Goal: Navigation & Orientation: Find specific page/section

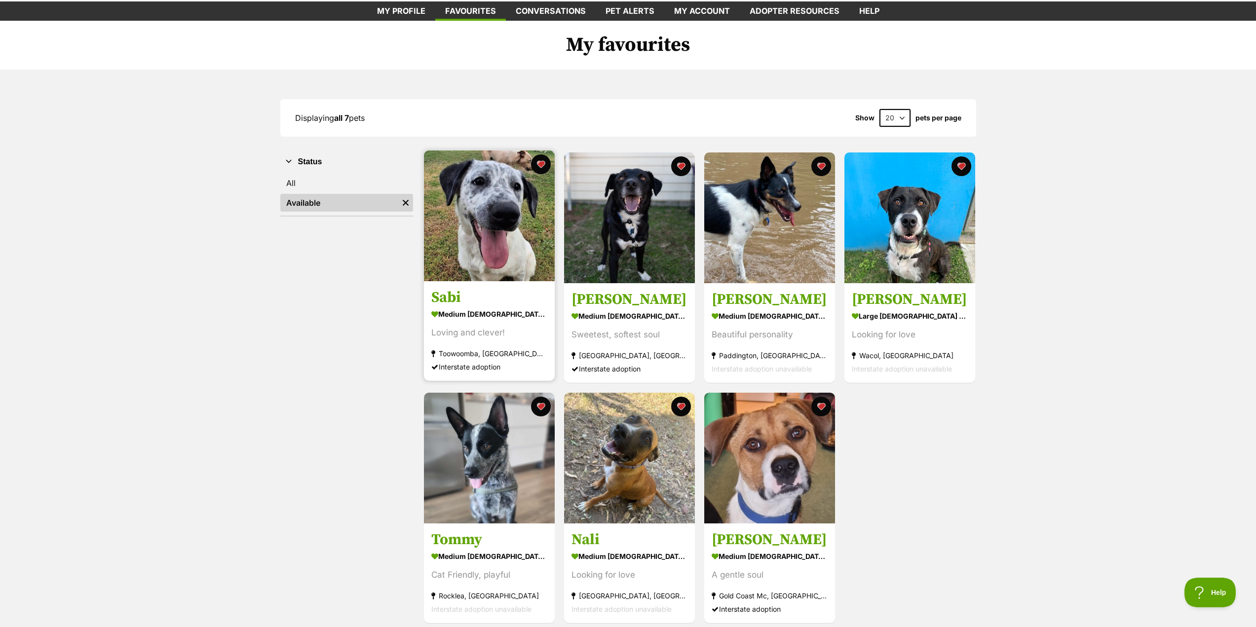
click at [514, 234] on img at bounding box center [489, 216] width 131 height 131
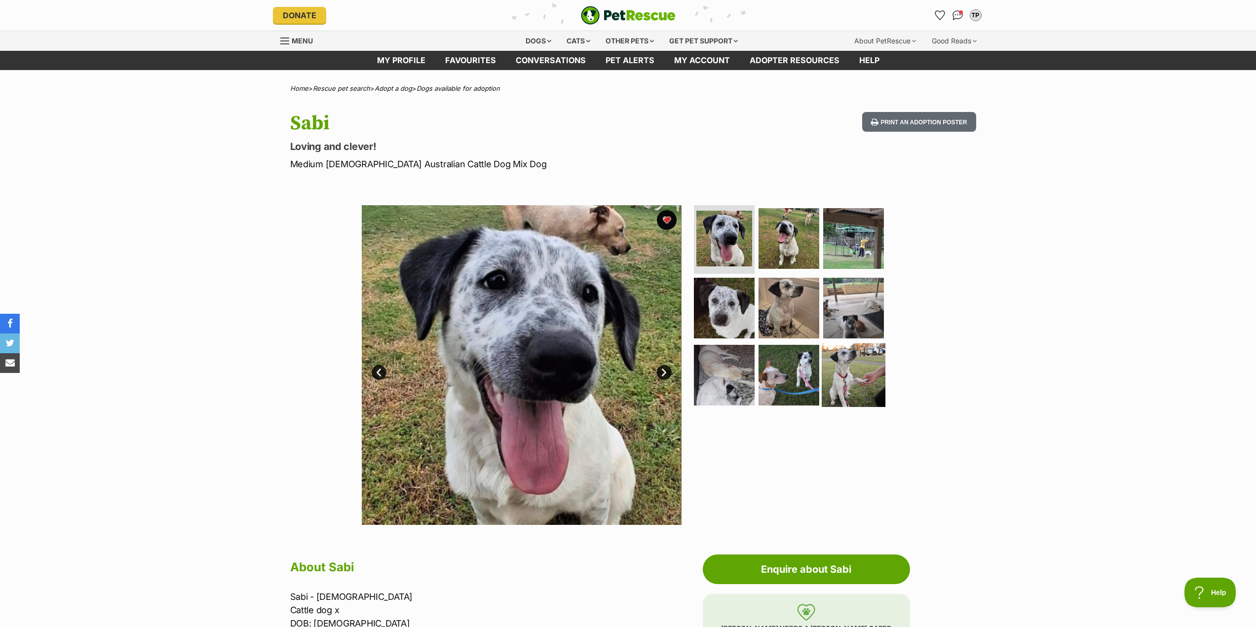
click at [836, 360] on img at bounding box center [854, 376] width 64 height 64
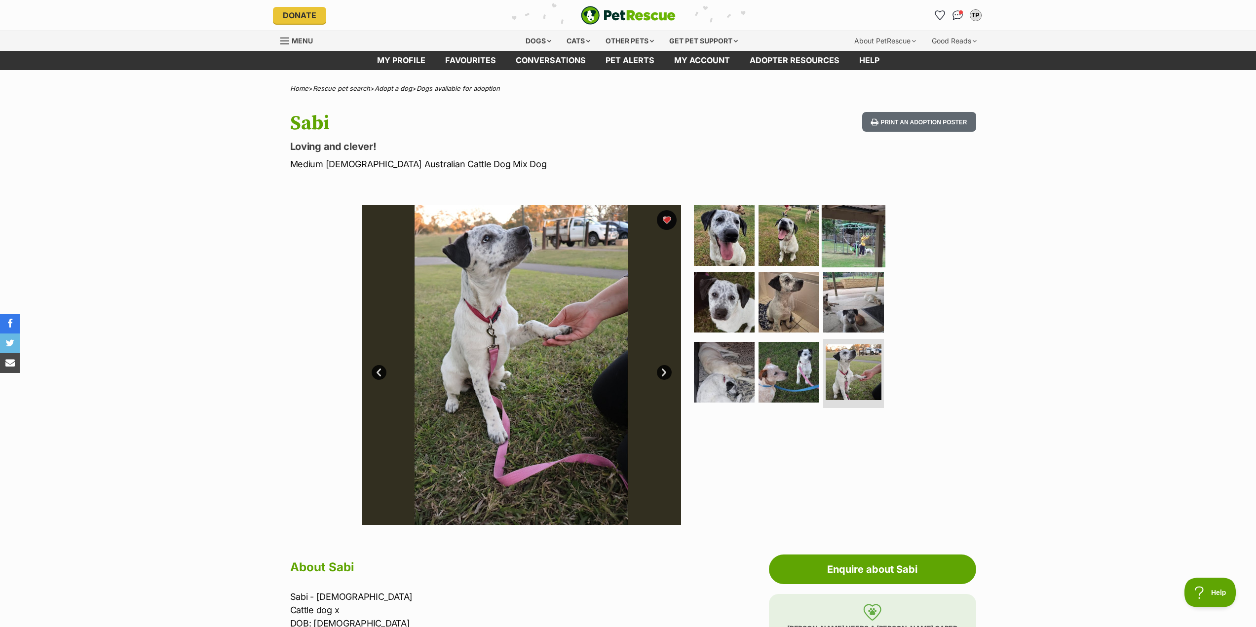
click at [844, 247] on img at bounding box center [854, 235] width 64 height 64
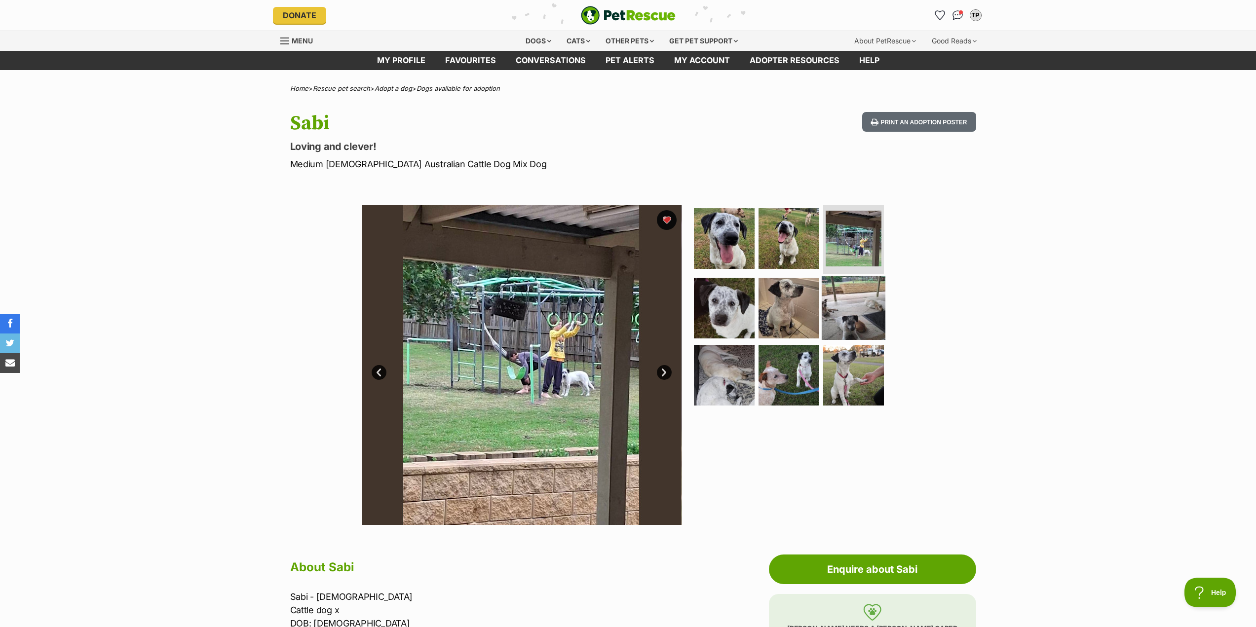
click at [860, 316] on img at bounding box center [854, 308] width 64 height 64
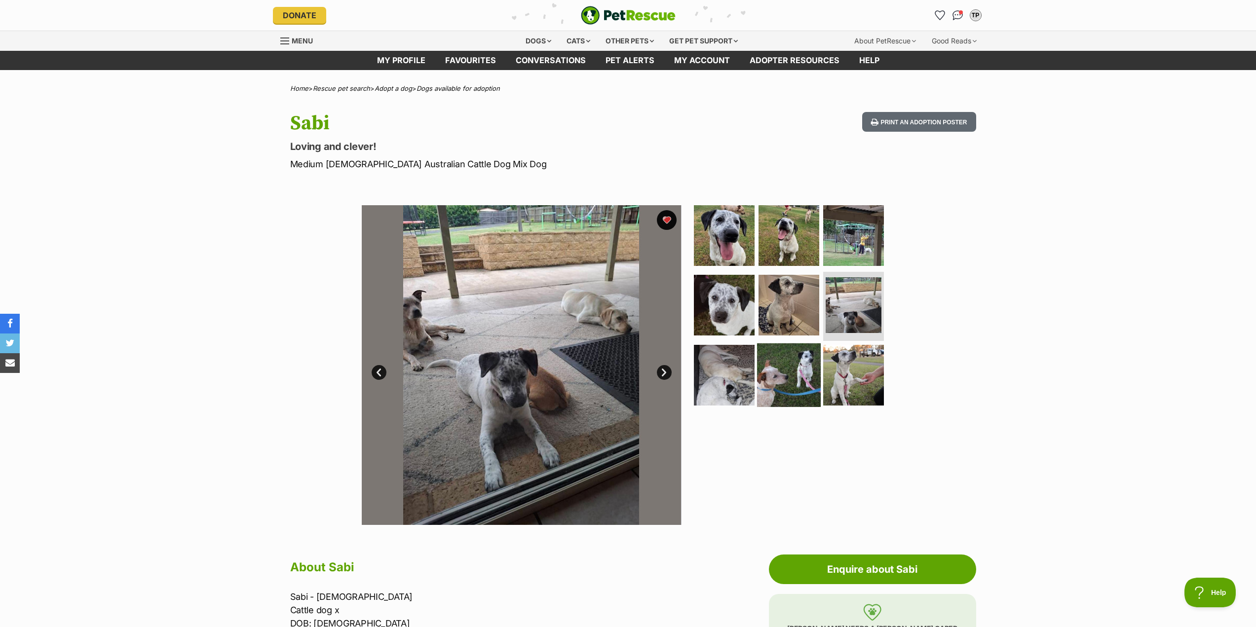
click at [804, 371] on img at bounding box center [789, 376] width 64 height 64
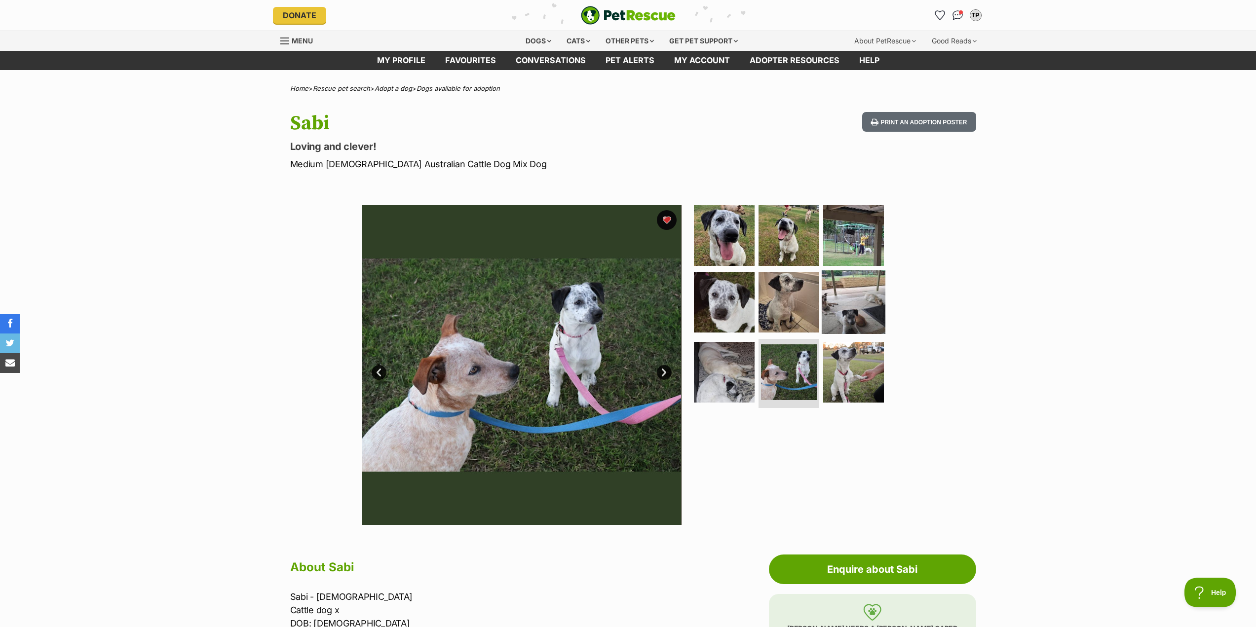
click at [845, 303] on img at bounding box center [854, 302] width 64 height 64
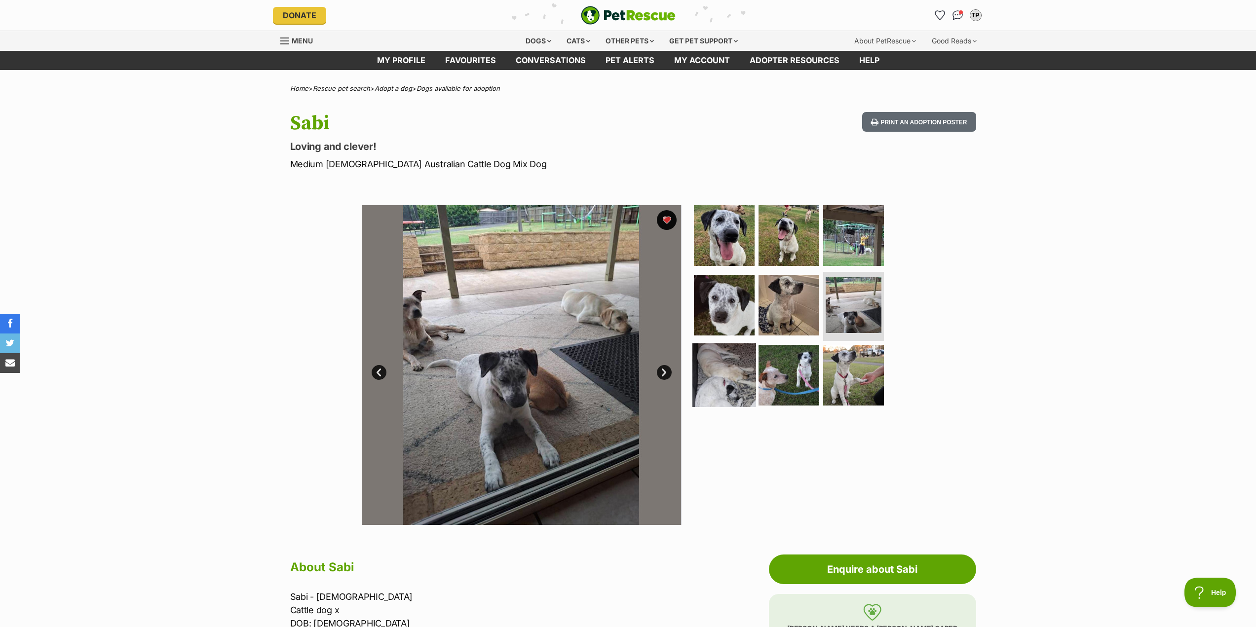
click at [723, 374] on img at bounding box center [725, 376] width 64 height 64
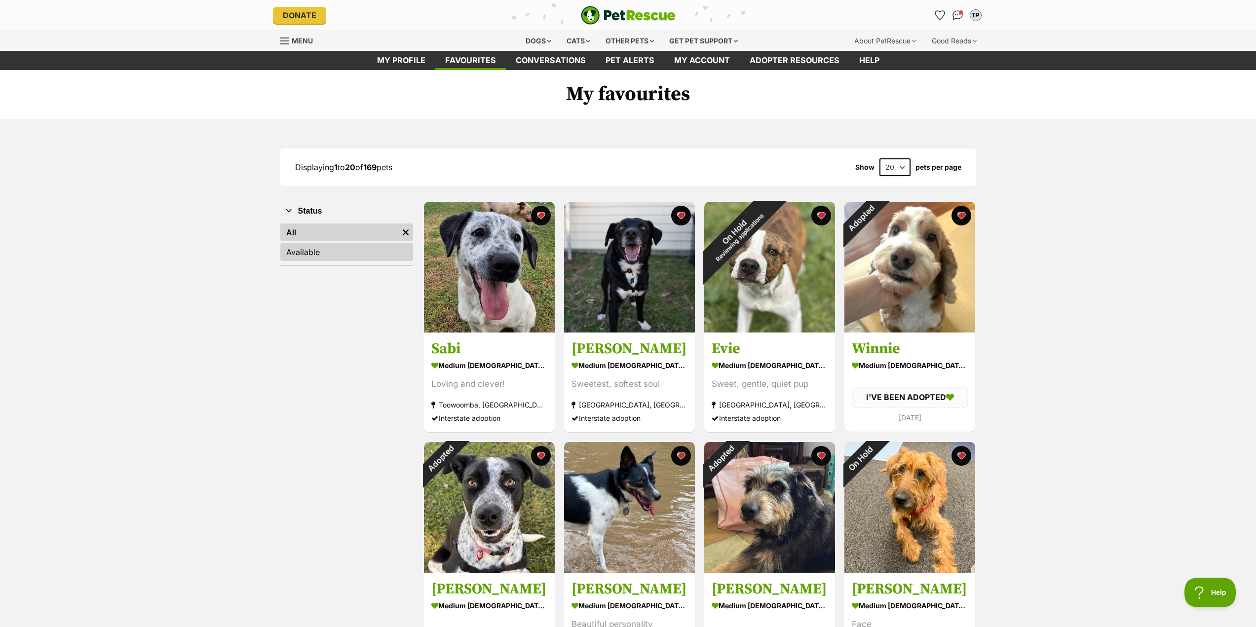
click at [343, 258] on link "Available" at bounding box center [346, 252] width 133 height 18
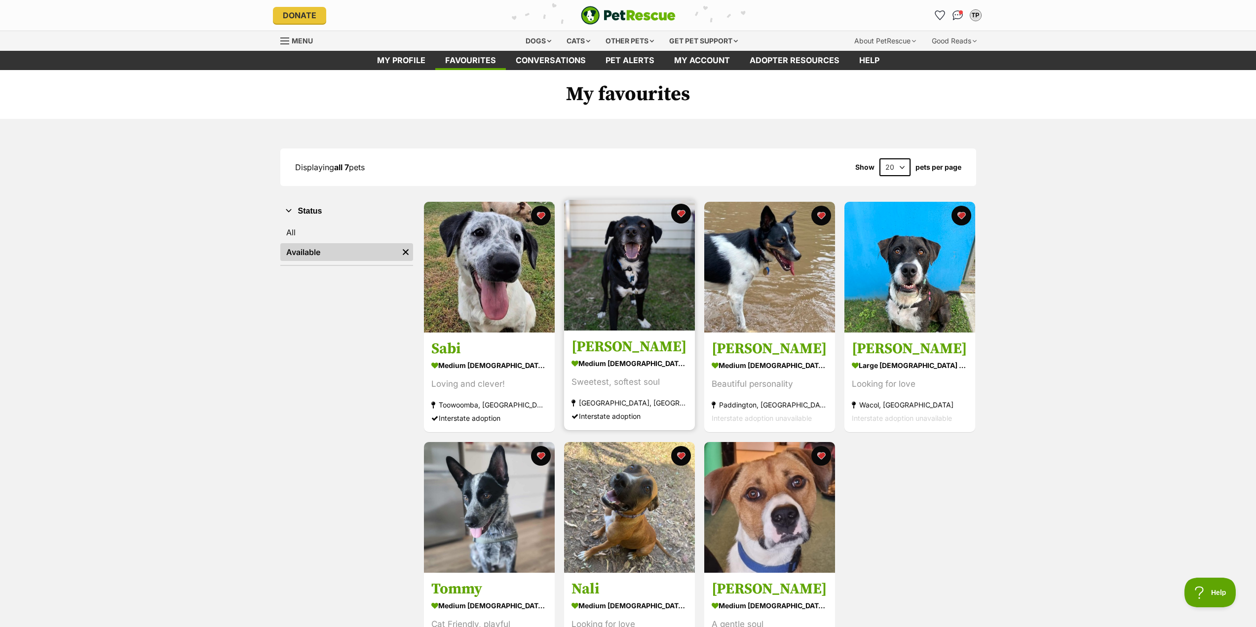
click at [610, 302] on img at bounding box center [629, 265] width 131 height 131
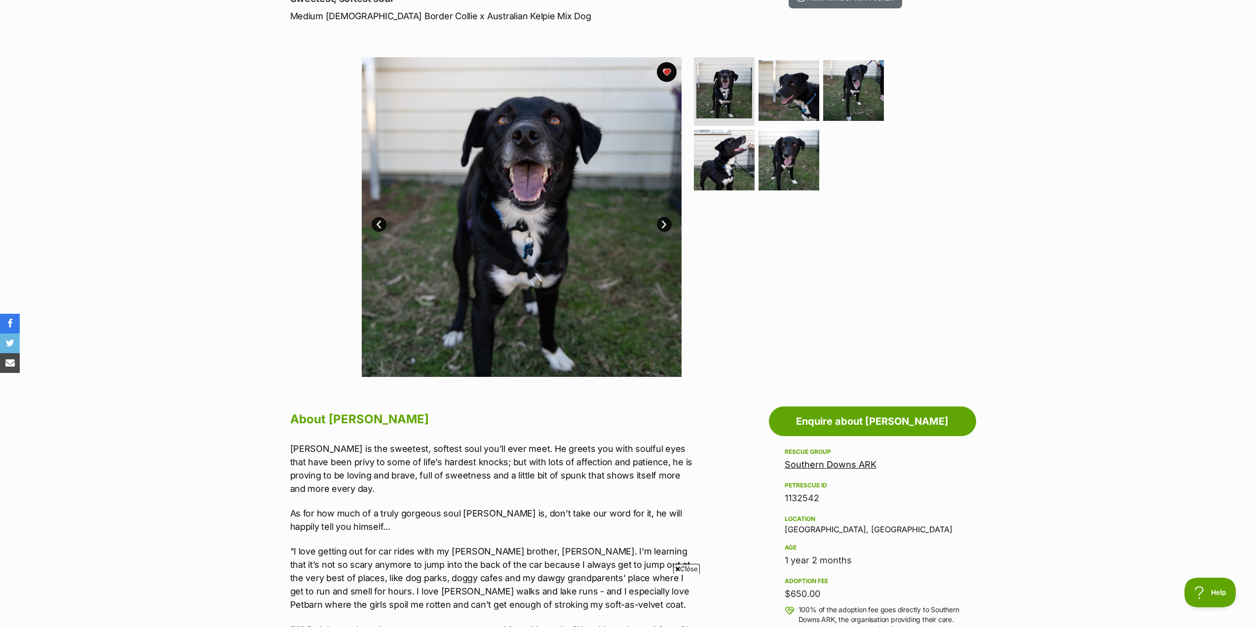
click at [792, 467] on link "Southern Downs ARK" at bounding box center [831, 465] width 92 height 10
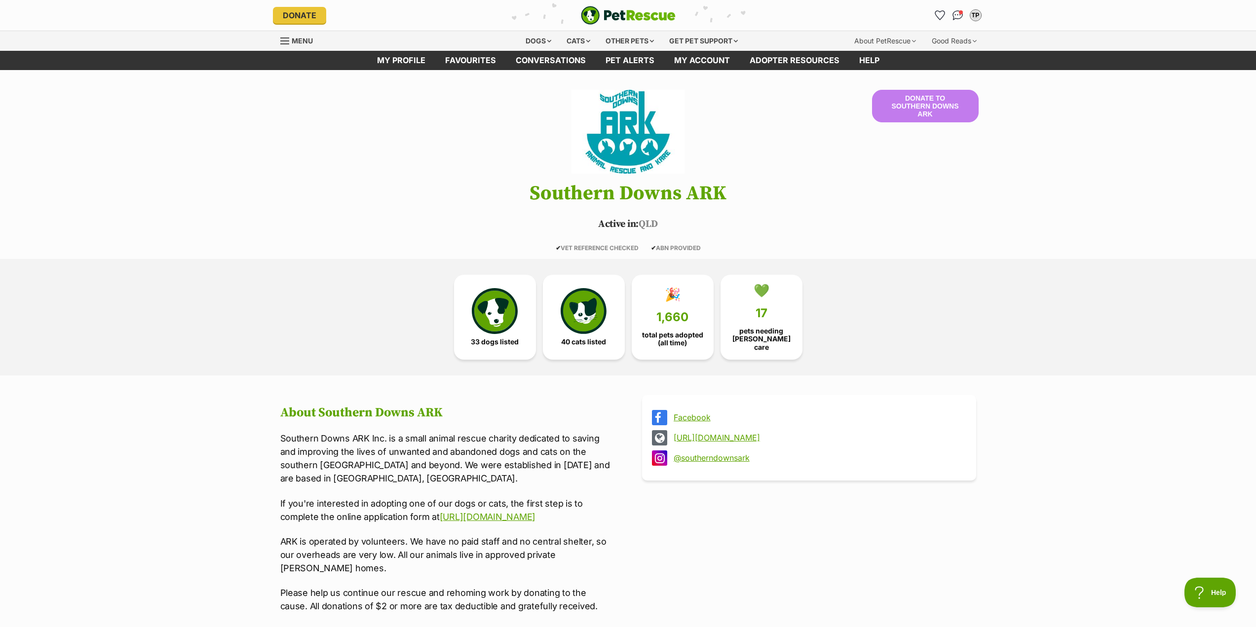
click at [697, 415] on link "Facebook" at bounding box center [818, 417] width 289 height 9
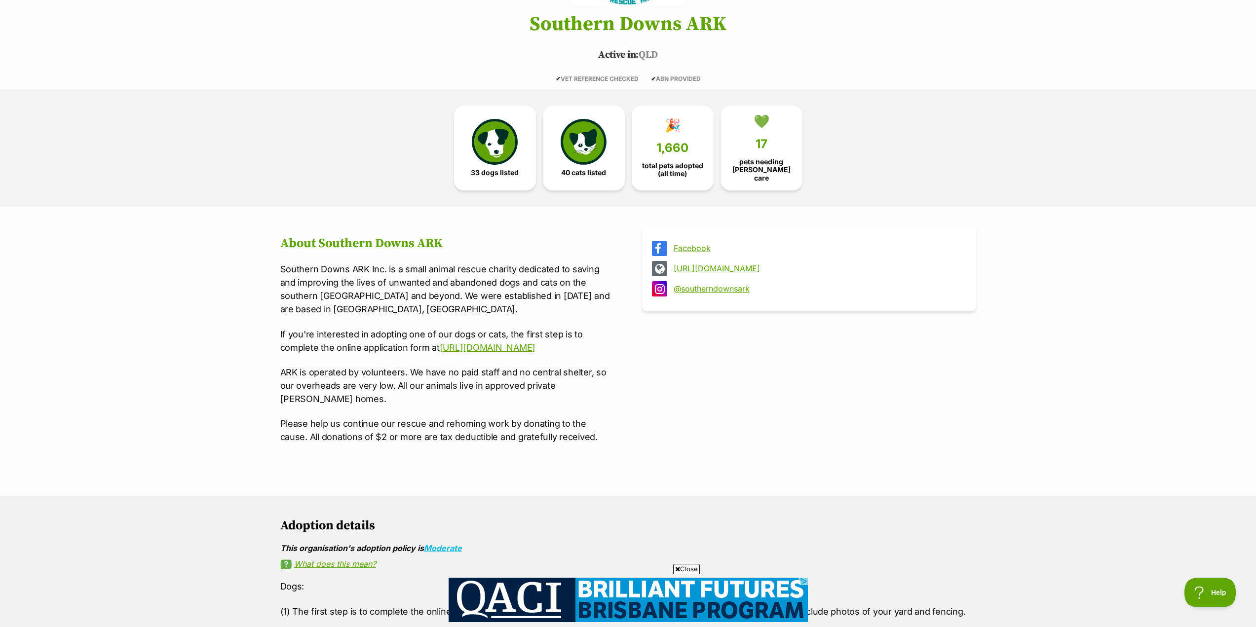
scroll to position [49, 0]
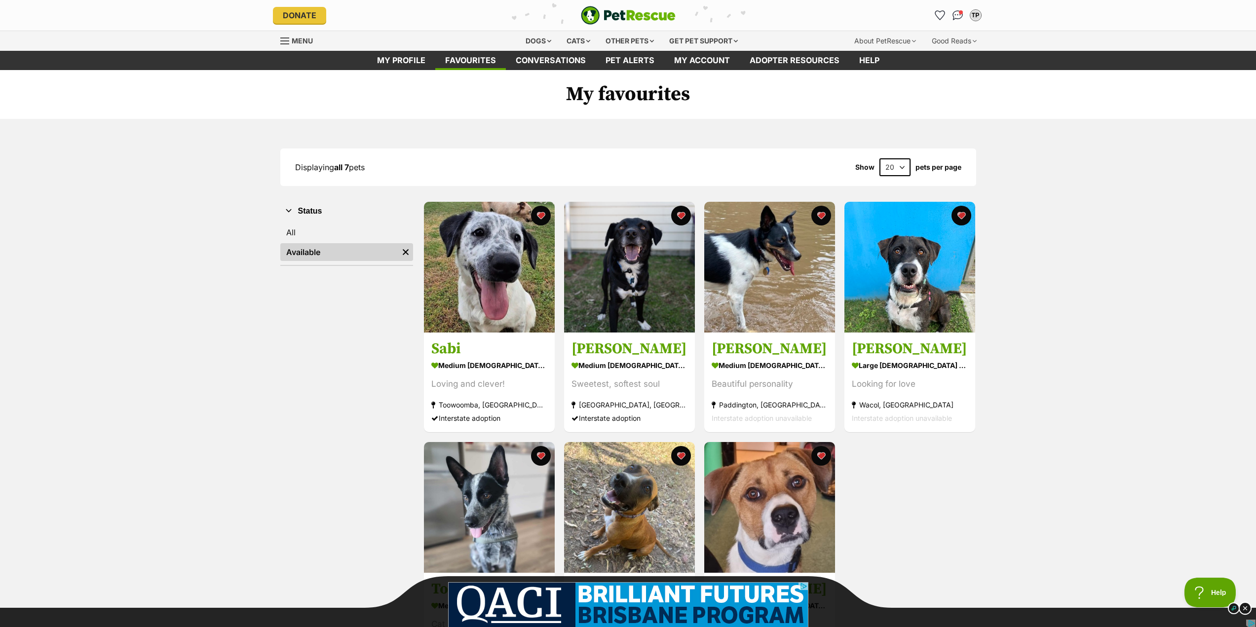
click at [1249, 608] on img at bounding box center [1245, 608] width 13 height 13
